Goal: Find specific page/section: Find specific page/section

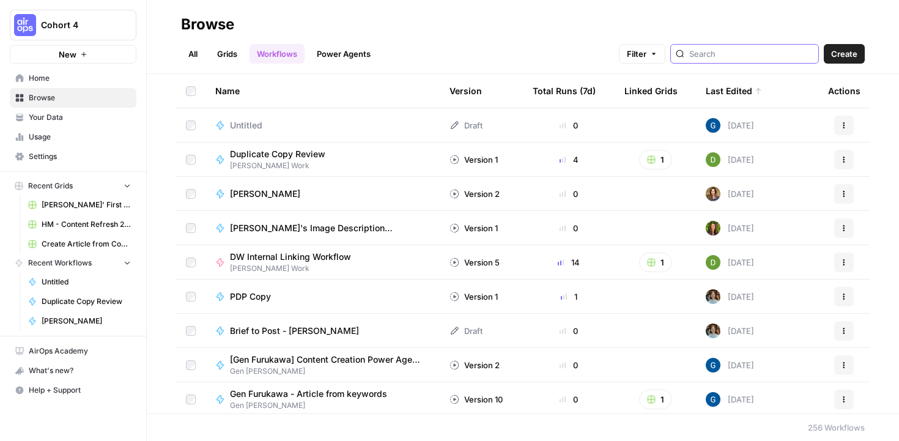
click at [767, 51] on input "search" at bounding box center [752, 54] width 124 height 12
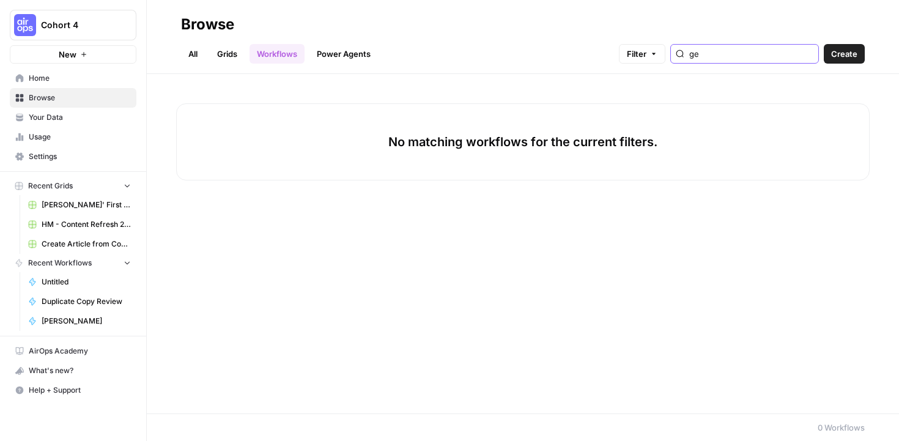
type input "g"
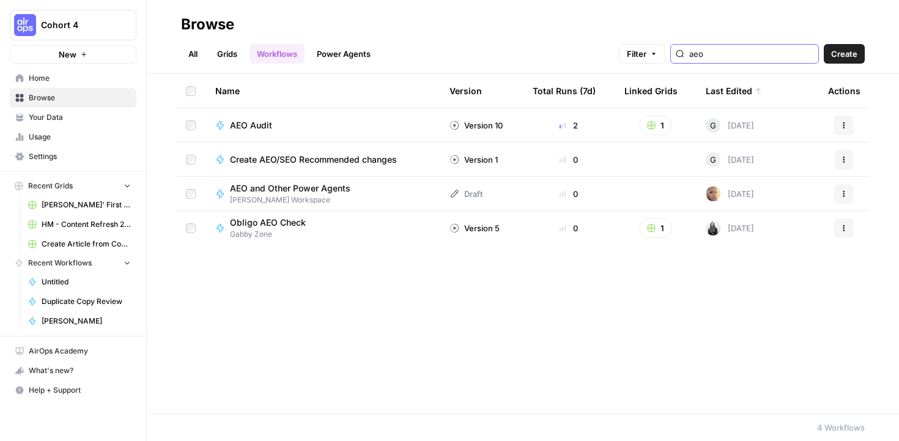
type input "aeo"
click at [292, 157] on span "Create AEO/SEO Recommended changes" at bounding box center [313, 160] width 167 height 12
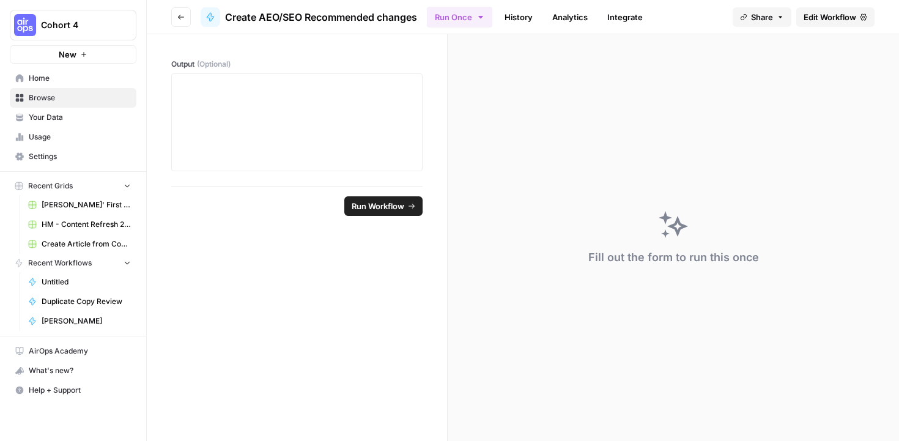
click at [533, 18] on link "History" at bounding box center [518, 17] width 43 height 20
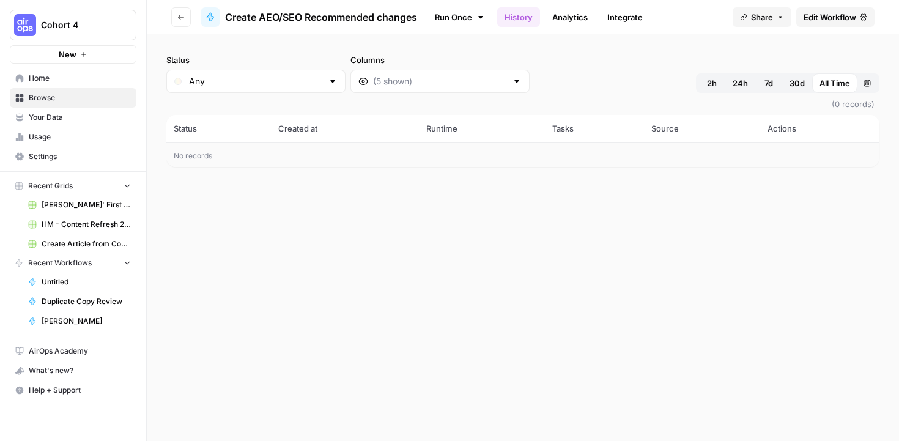
click at [574, 22] on link "Analytics" at bounding box center [570, 17] width 50 height 20
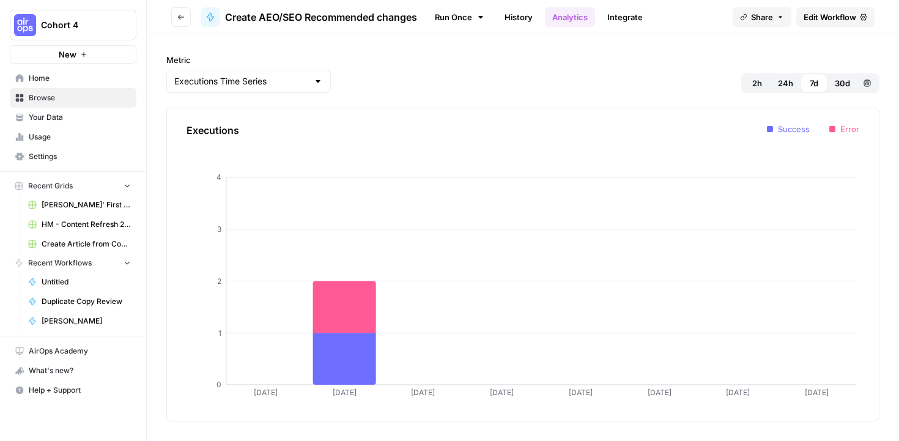
click at [824, 17] on span "Edit Workflow" at bounding box center [830, 17] width 53 height 12
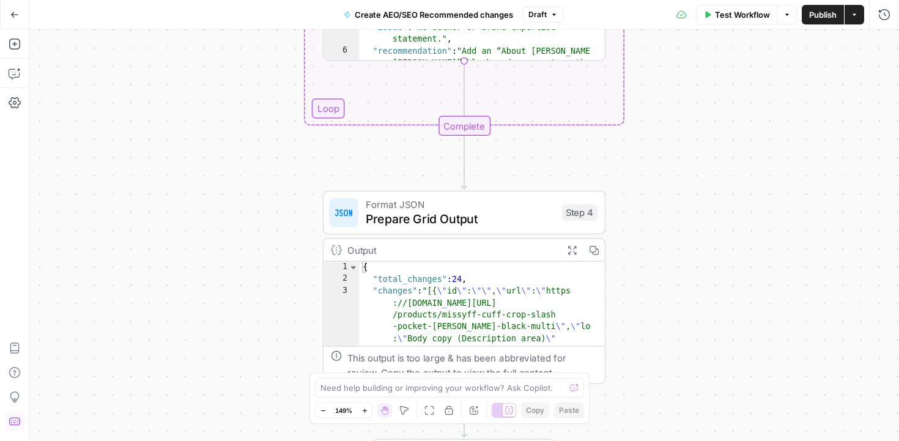
click at [18, 415] on button "Shortcuts" at bounding box center [15, 422] width 20 height 20
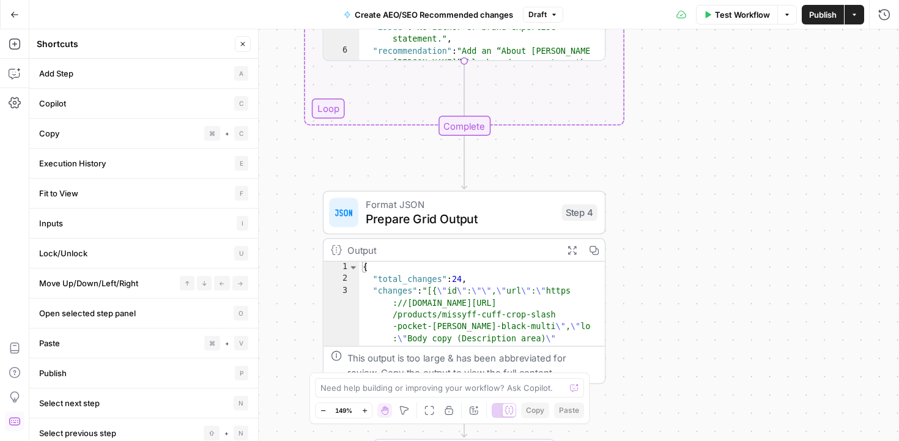
click at [18, 415] on button "Shortcuts" at bounding box center [15, 422] width 20 height 20
